Goal: Download file/media

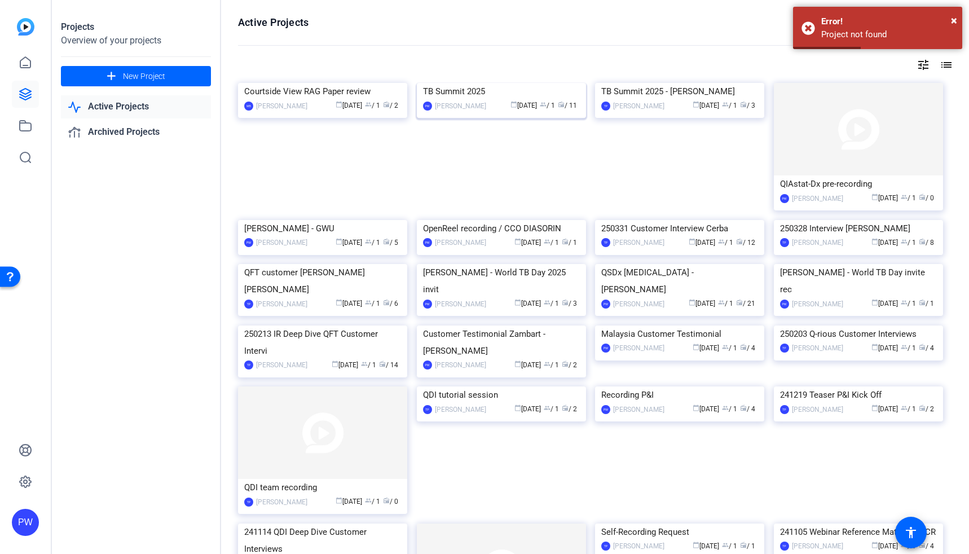
click at [495, 83] on img at bounding box center [501, 83] width 169 height 0
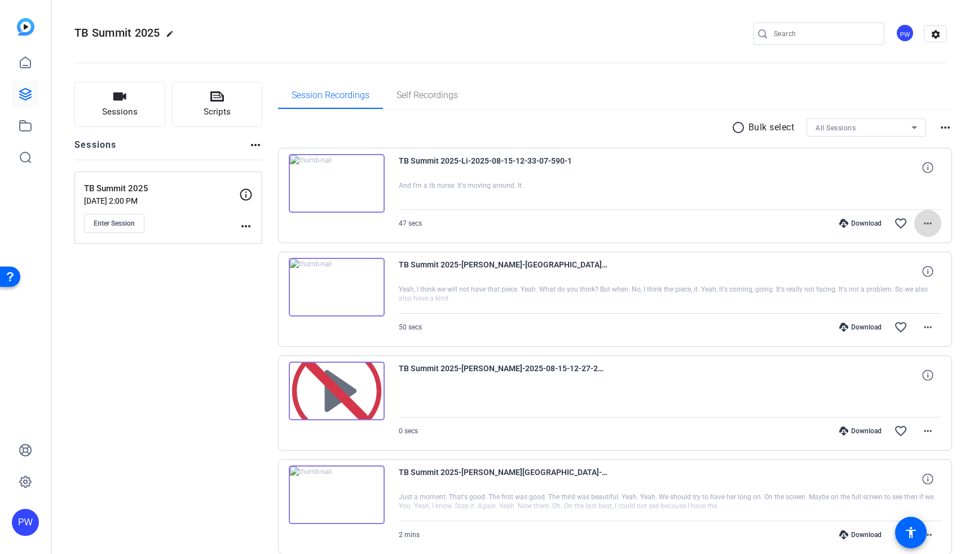
click at [921, 223] on mat-icon "more_horiz" at bounding box center [928, 224] width 14 height 14
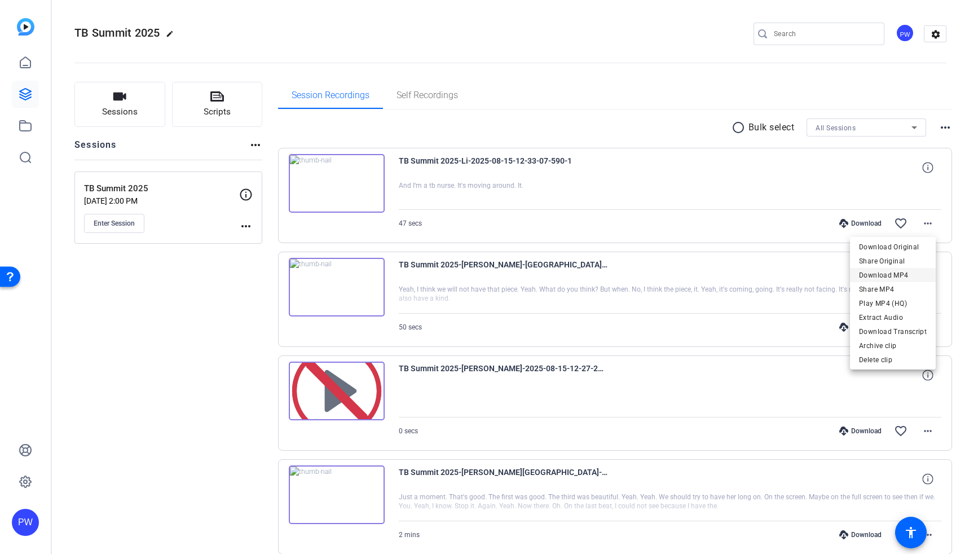
click at [918, 273] on span "Download MP4" at bounding box center [893, 276] width 68 height 14
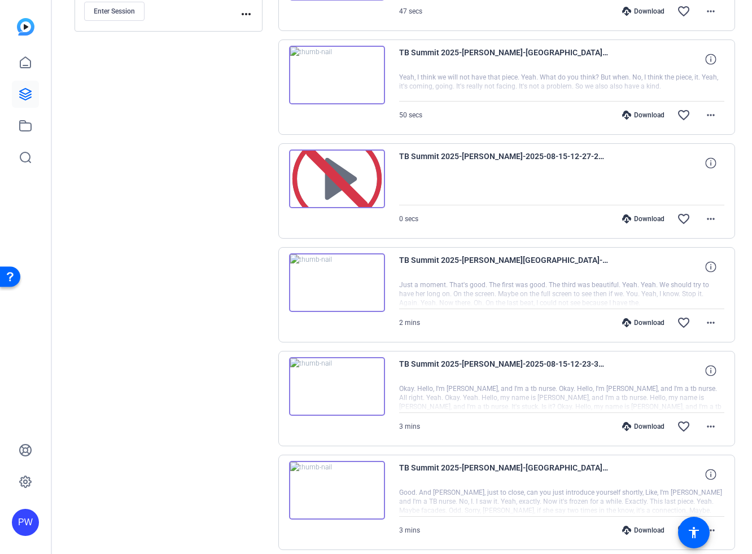
scroll to position [226, 0]
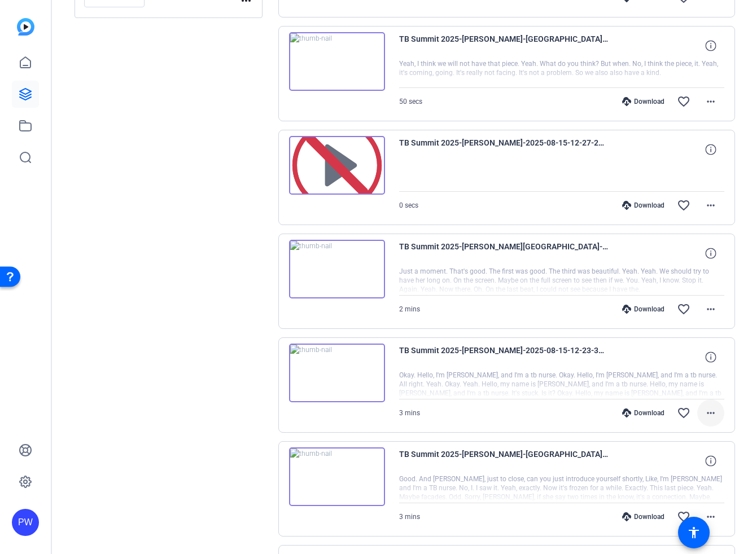
click at [710, 411] on mat-icon "more_horiz" at bounding box center [711, 413] width 14 height 14
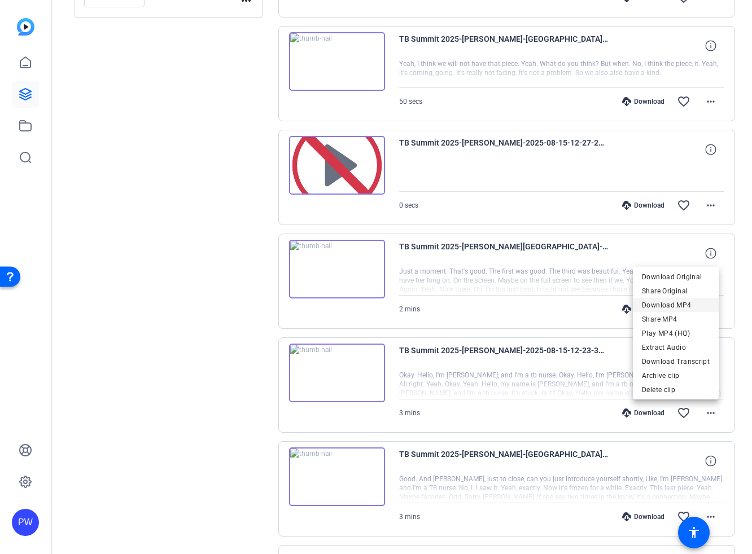
click at [701, 303] on span "Download MP4" at bounding box center [676, 306] width 68 height 14
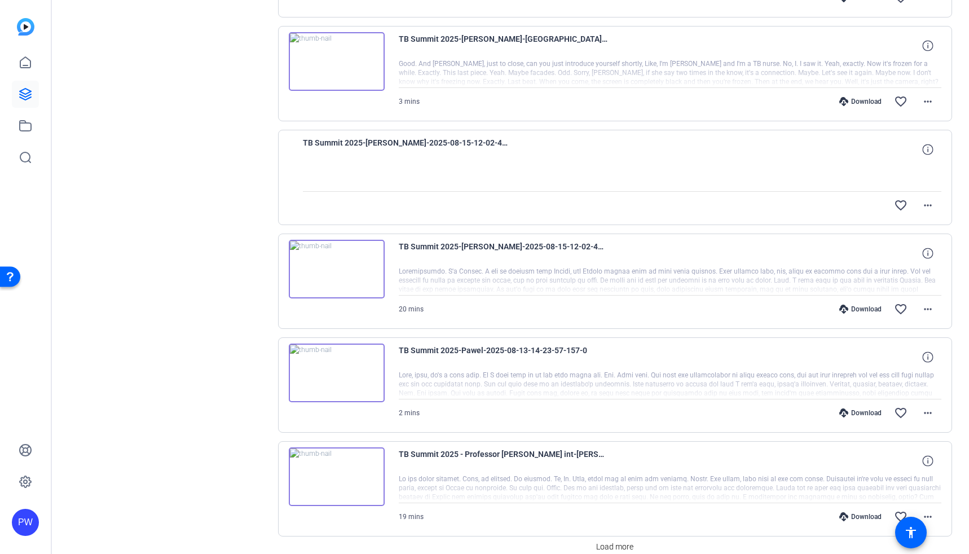
scroll to position [694, 0]
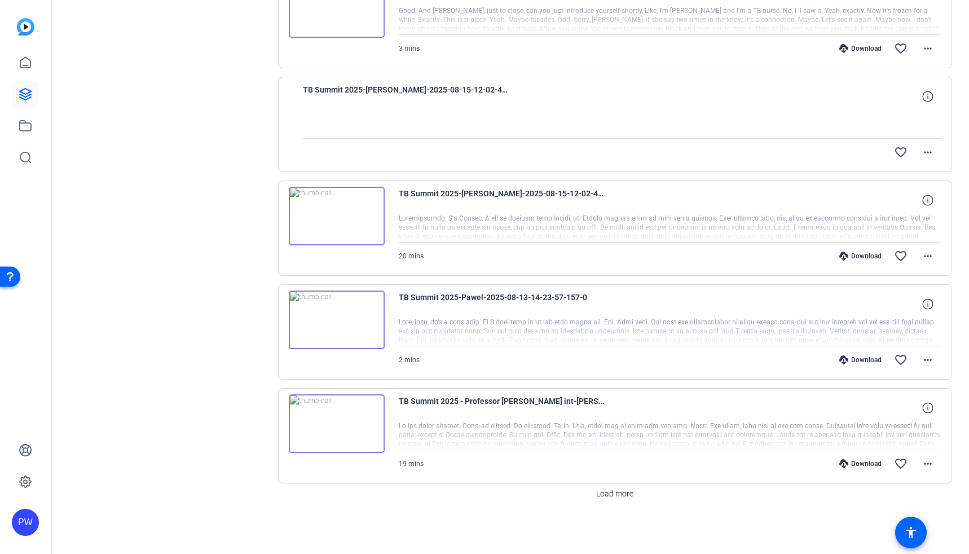
click at [336, 318] on img at bounding box center [337, 320] width 96 height 59
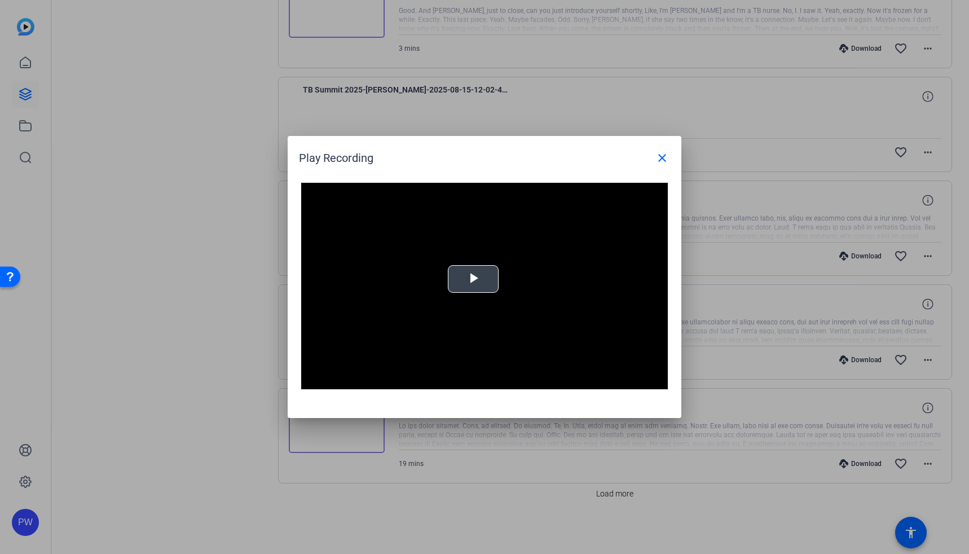
click at [473, 279] on span "Video Player" at bounding box center [473, 279] width 0 height 0
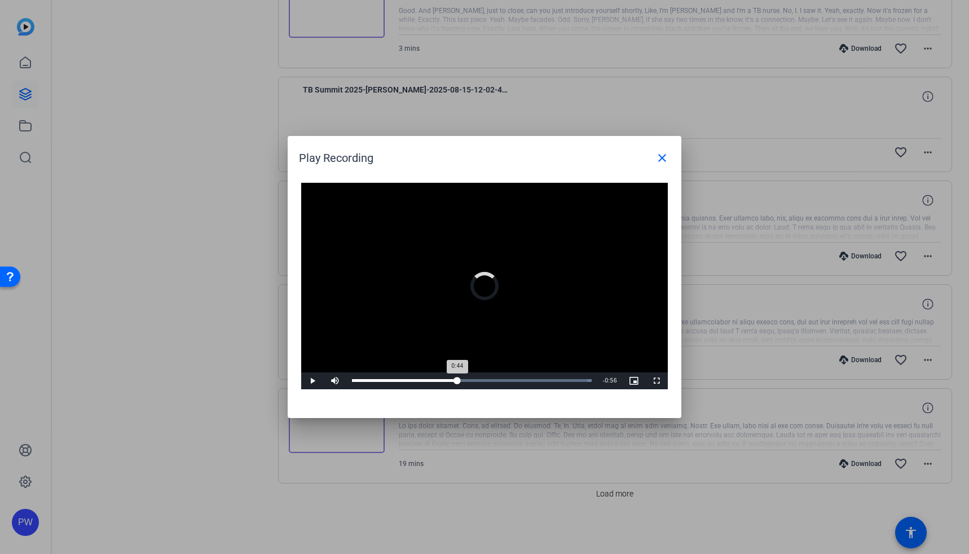
click at [458, 381] on div "Loaded : 100.00% 0:44 0:44" at bounding box center [472, 380] width 240 height 3
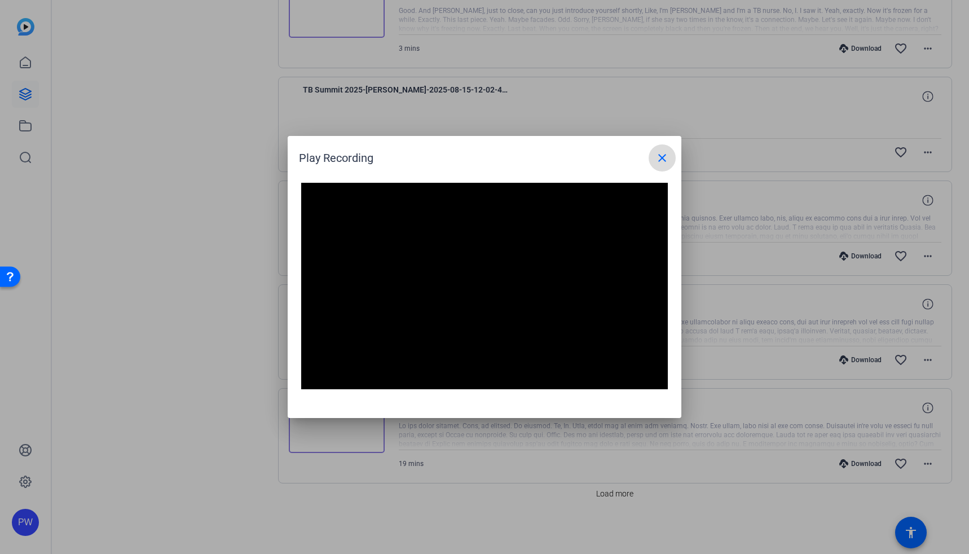
click at [663, 156] on mat-icon "close" at bounding box center [663, 158] width 14 height 14
